Goal: Check status: Check status

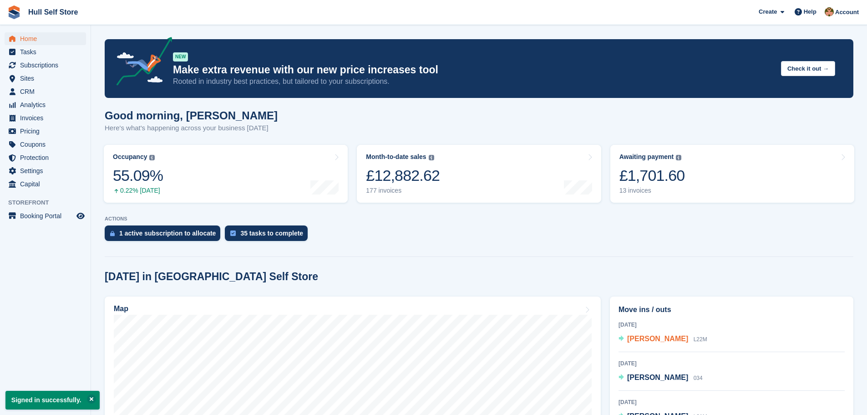
click at [642, 337] on span "[PERSON_NAME]" at bounding box center [657, 339] width 61 height 8
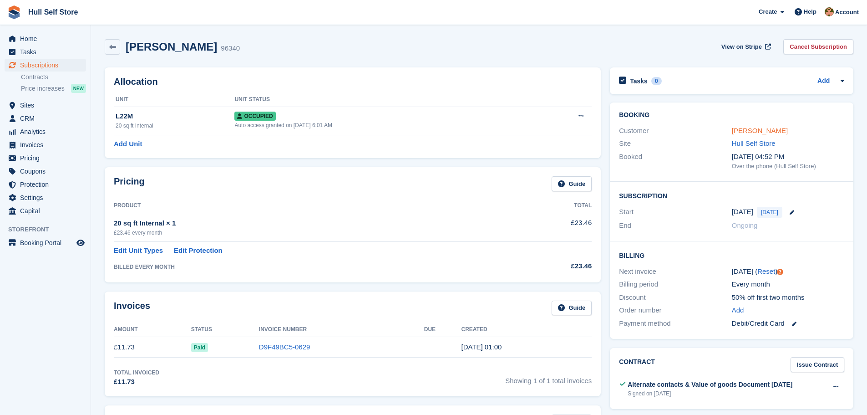
click at [752, 130] on link "[PERSON_NAME]" at bounding box center [760, 131] width 56 height 8
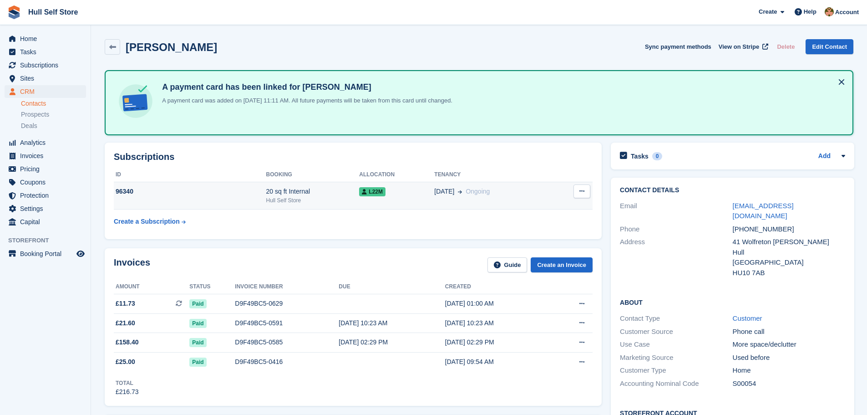
click at [119, 191] on div "96340" at bounding box center [190, 192] width 153 height 10
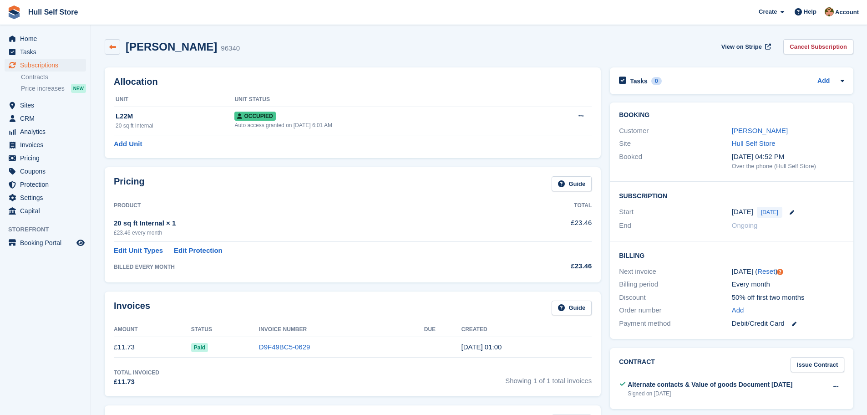
click at [113, 43] on link at bounding box center [112, 46] width 15 height 15
